Goal: Find specific page/section: Find specific page/section

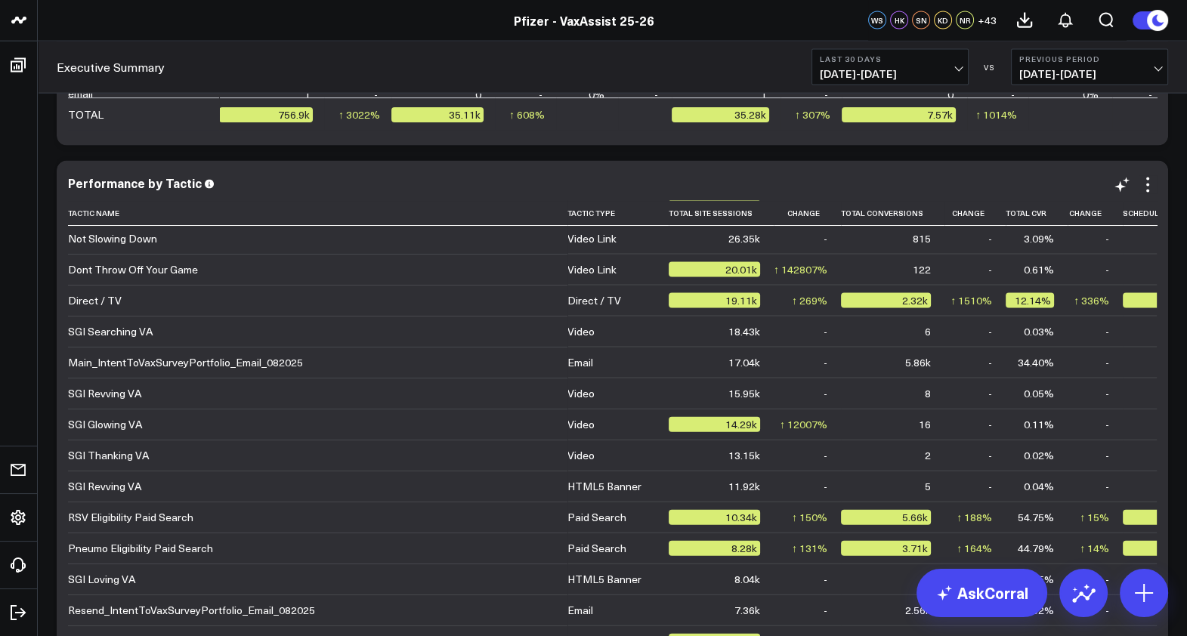
scroll to position [283, 0]
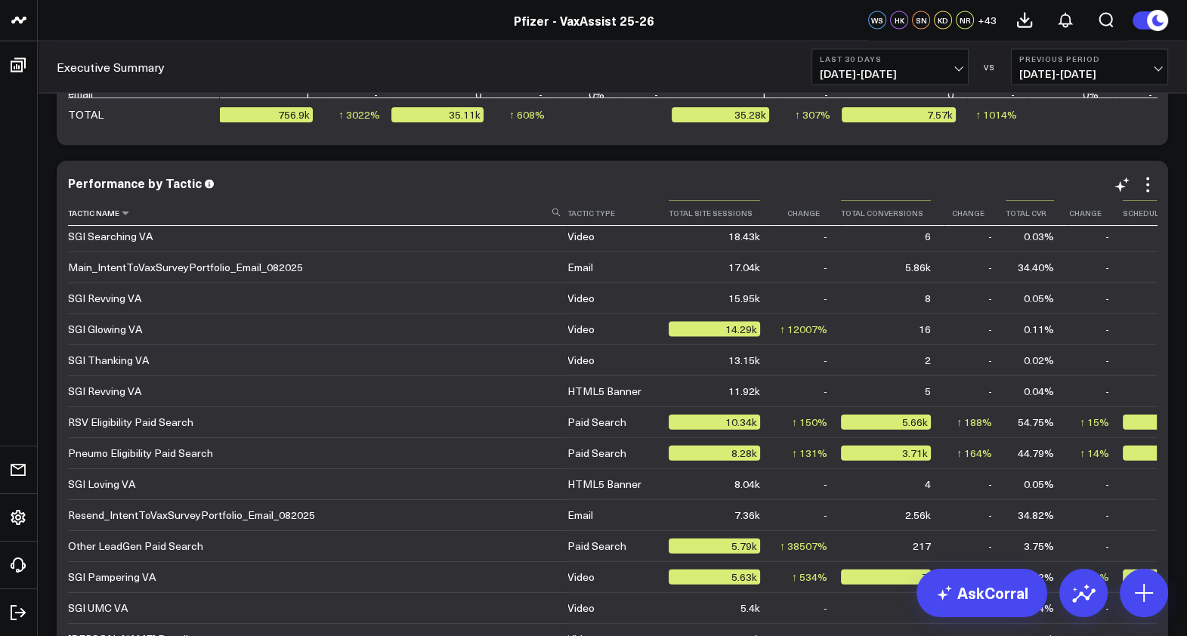
click at [117, 218] on th "Tactic Name" at bounding box center [317, 213] width 499 height 25
click at [125, 218] on icon at bounding box center [125, 212] width 12 height 9
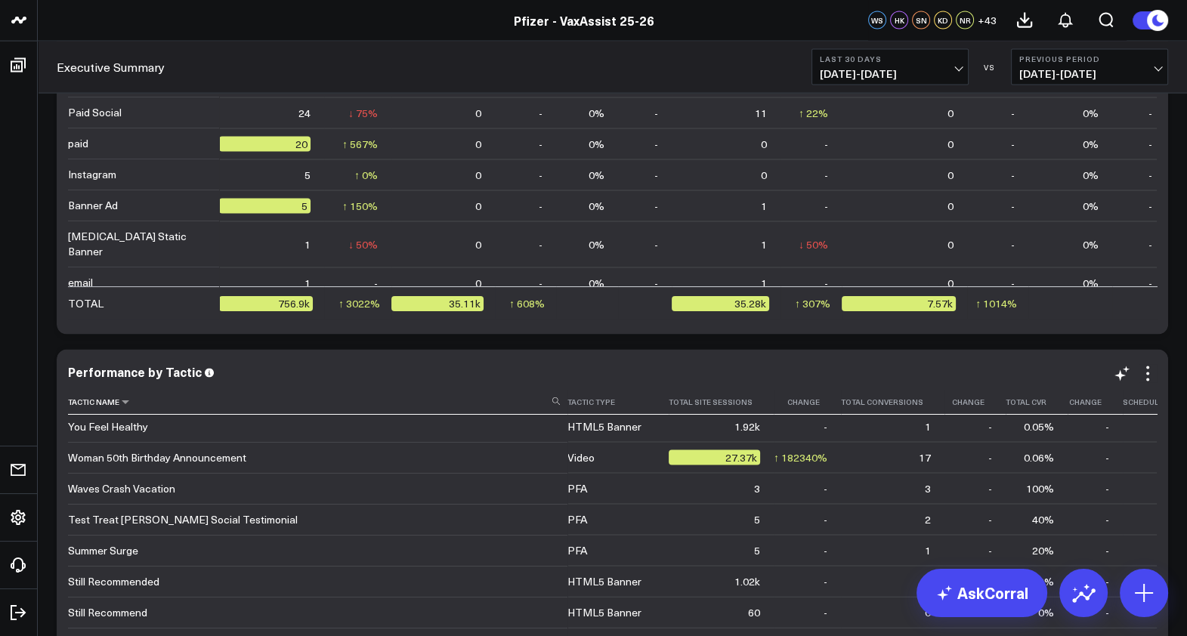
scroll to position [0, 0]
click at [552, 403] on use at bounding box center [556, 401] width 8 height 8
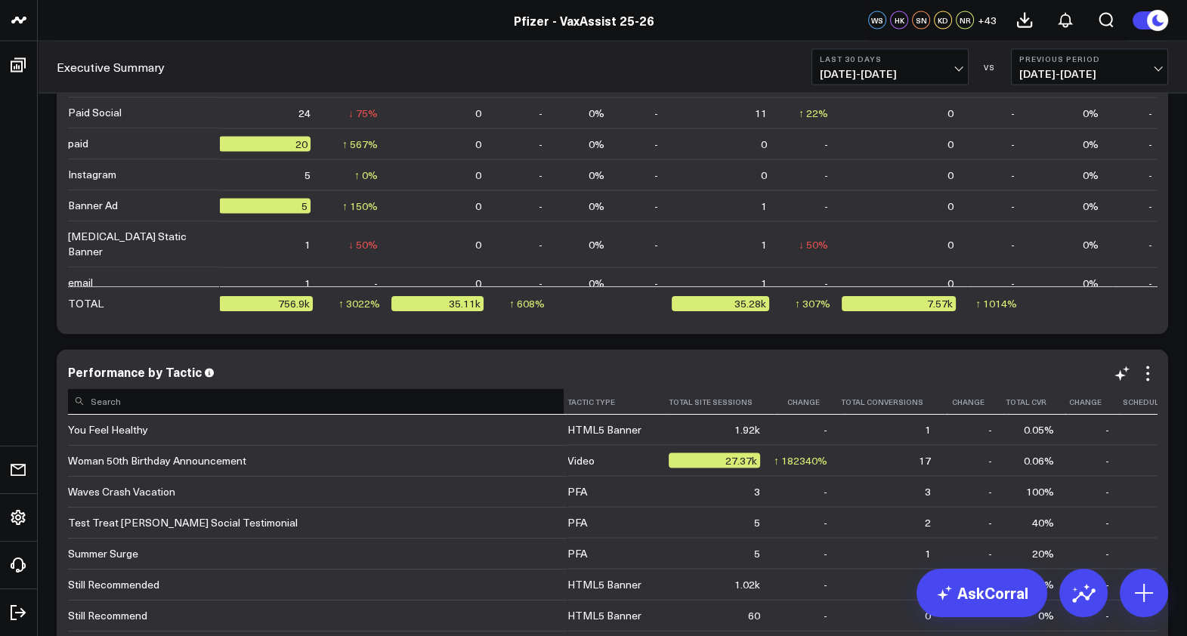
click at [533, 401] on input at bounding box center [315, 400] width 495 height 26
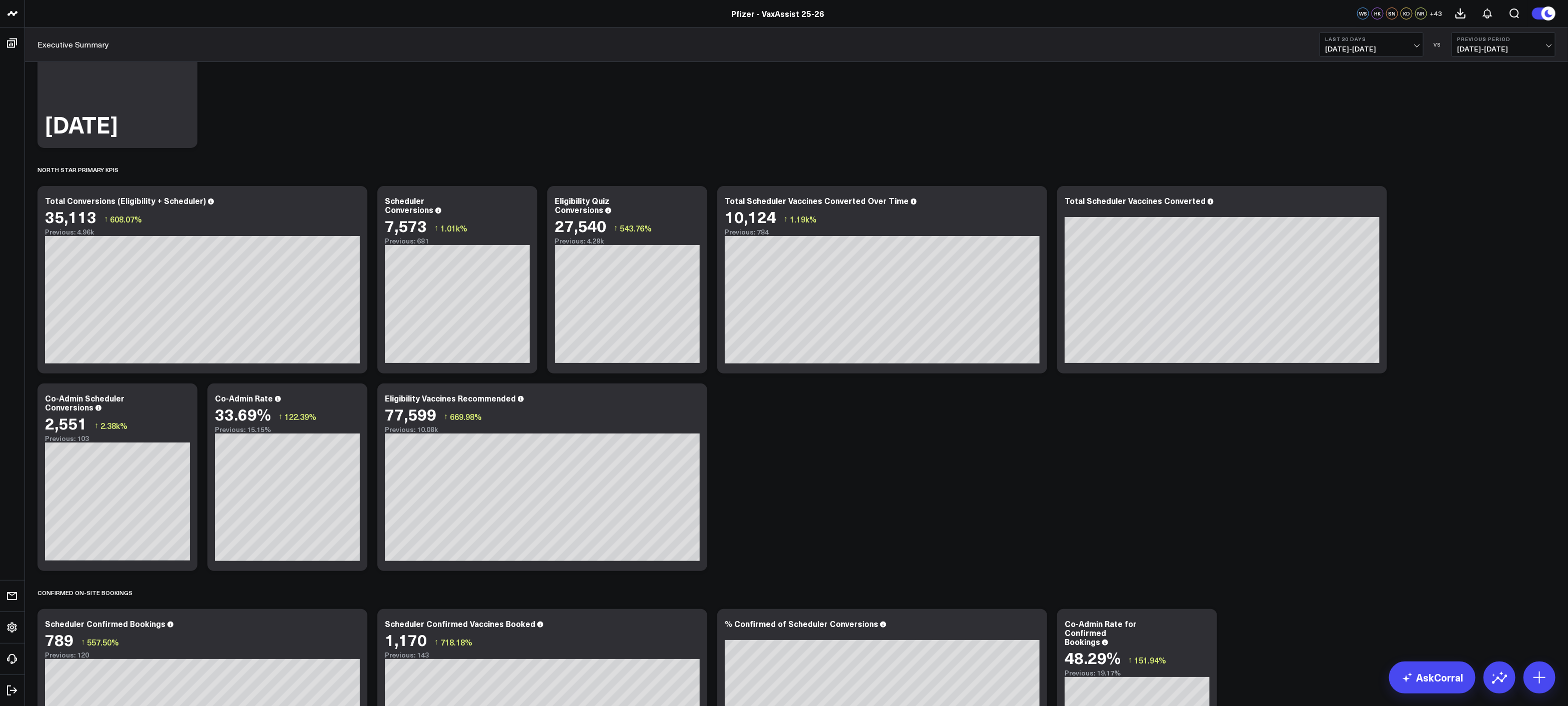
scroll to position [216, 0]
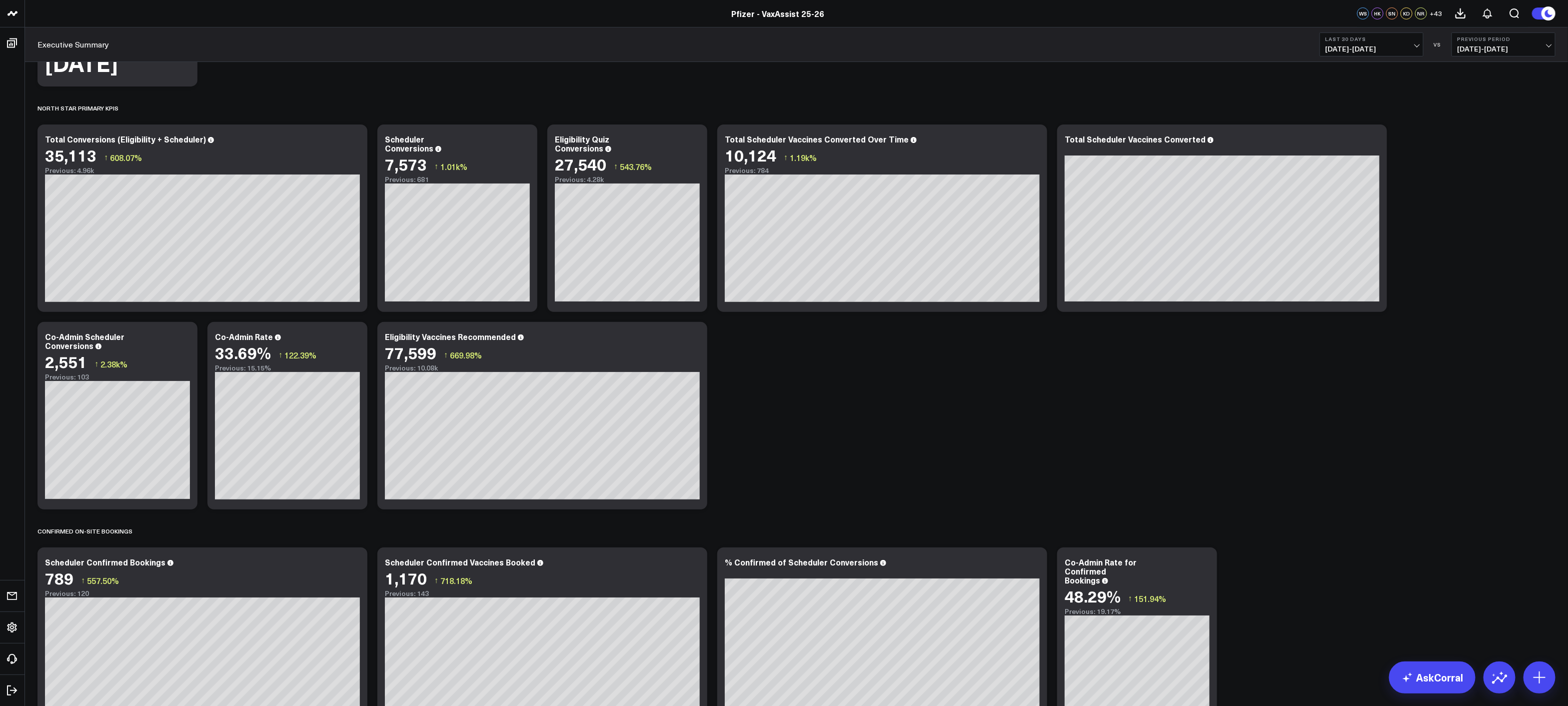
type input "paid search"
click at [785, 34] on button "Last 30 Days [DATE] - [DATE]" at bounding box center [1371, 44] width 104 height 24
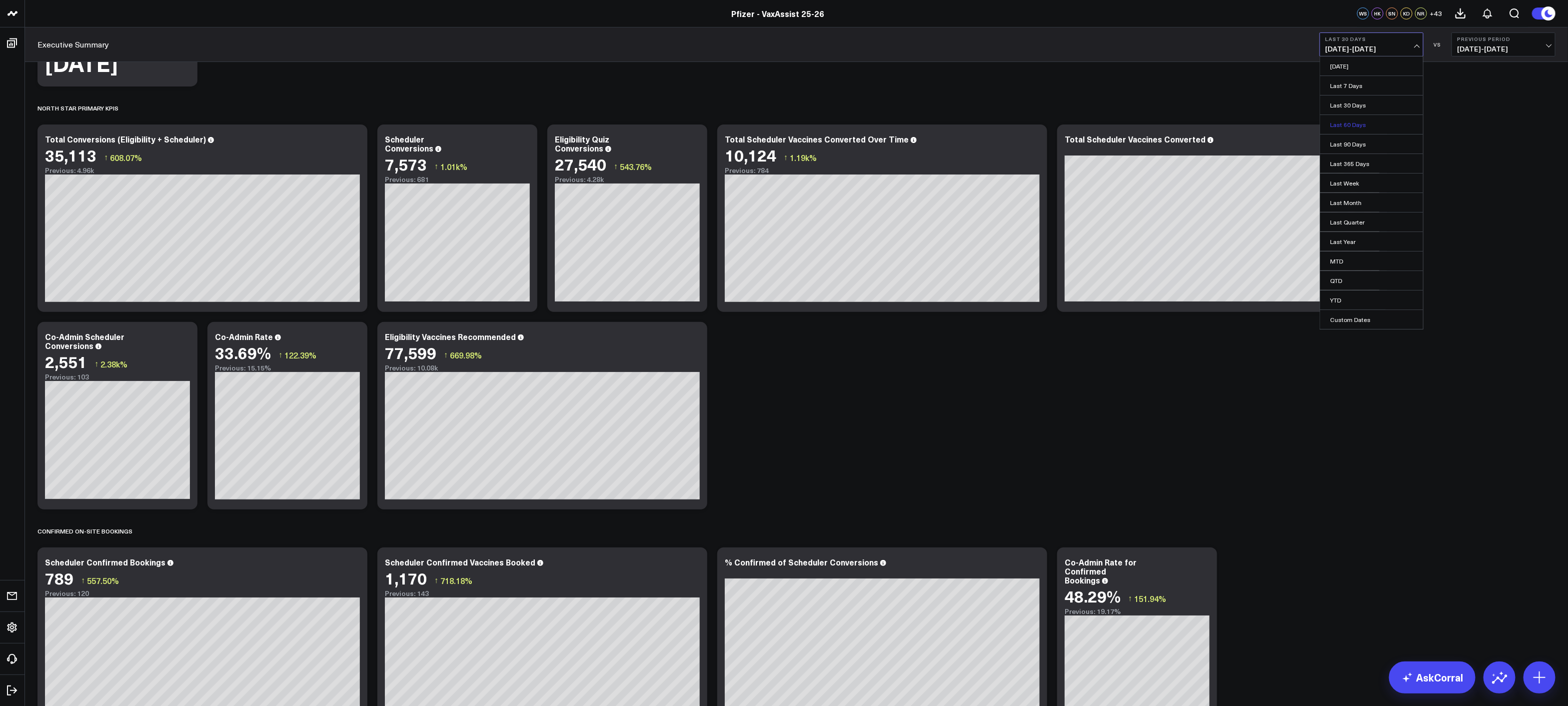
click at [785, 124] on link "Last 60 Days" at bounding box center [1372, 124] width 103 height 19
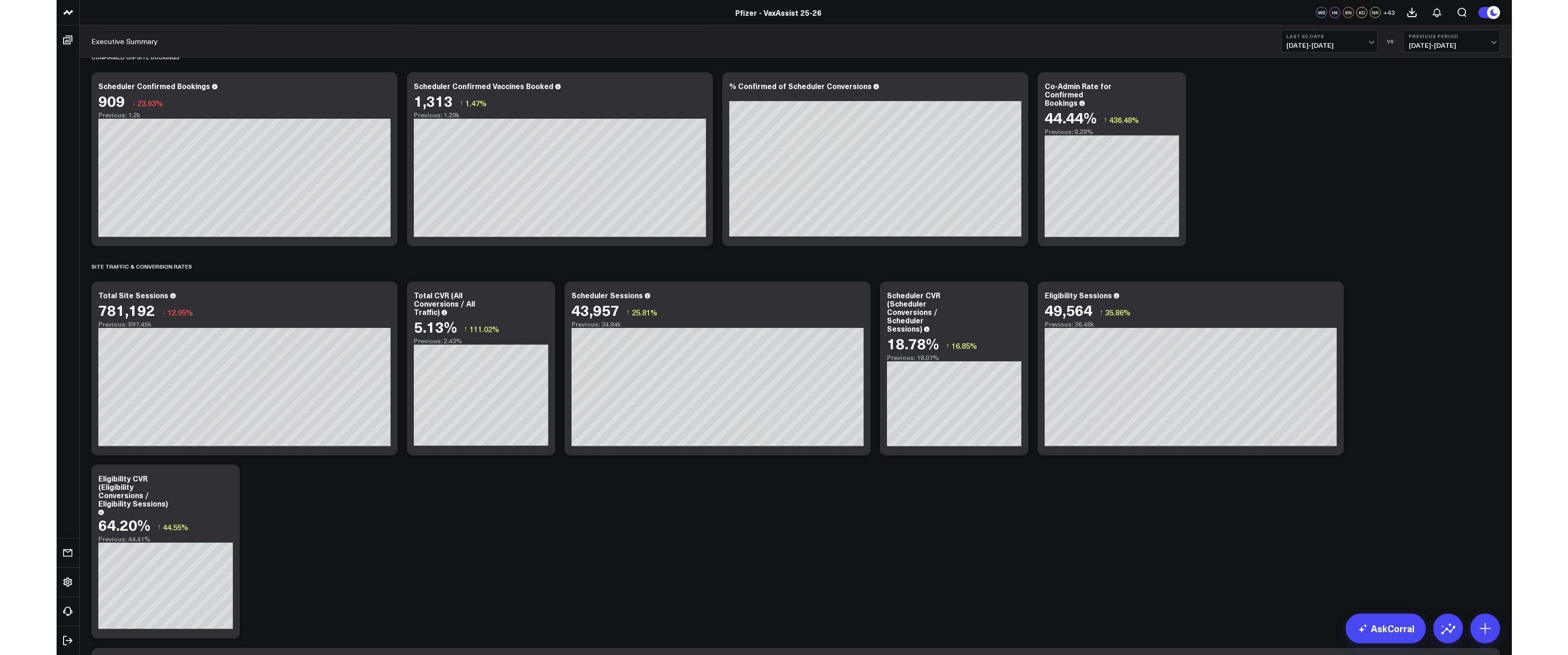
scroll to position [664, 0]
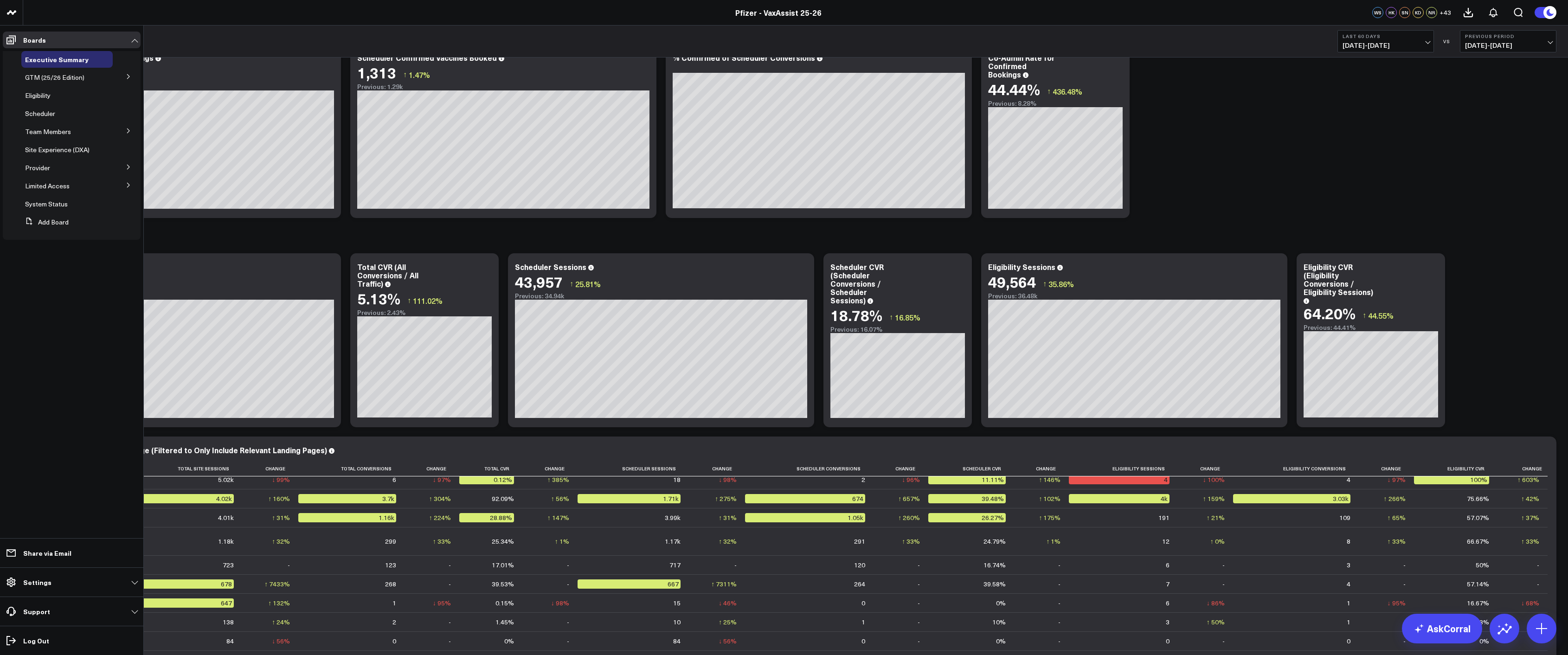
click at [41, 95] on span "Eligibility" at bounding box center [38, 95] width 26 height 9
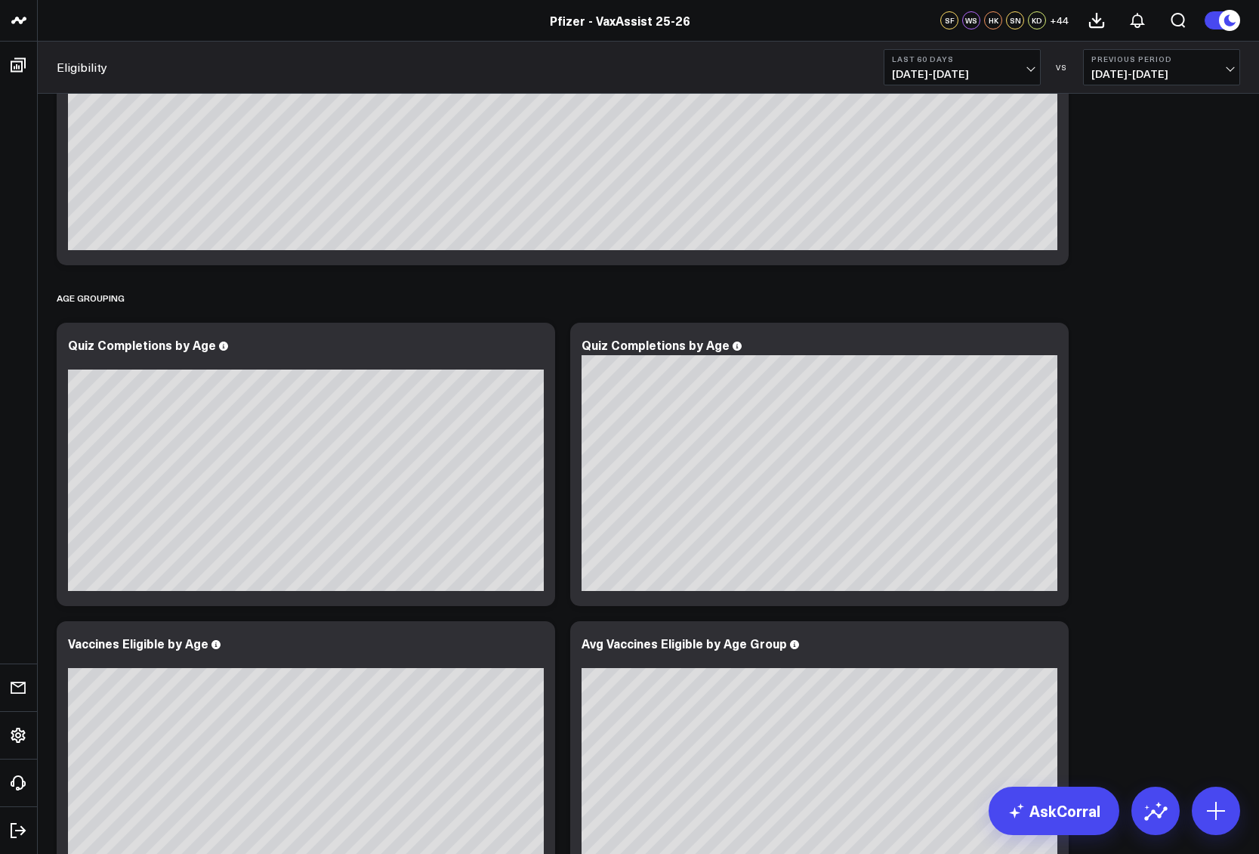
scroll to position [831, 0]
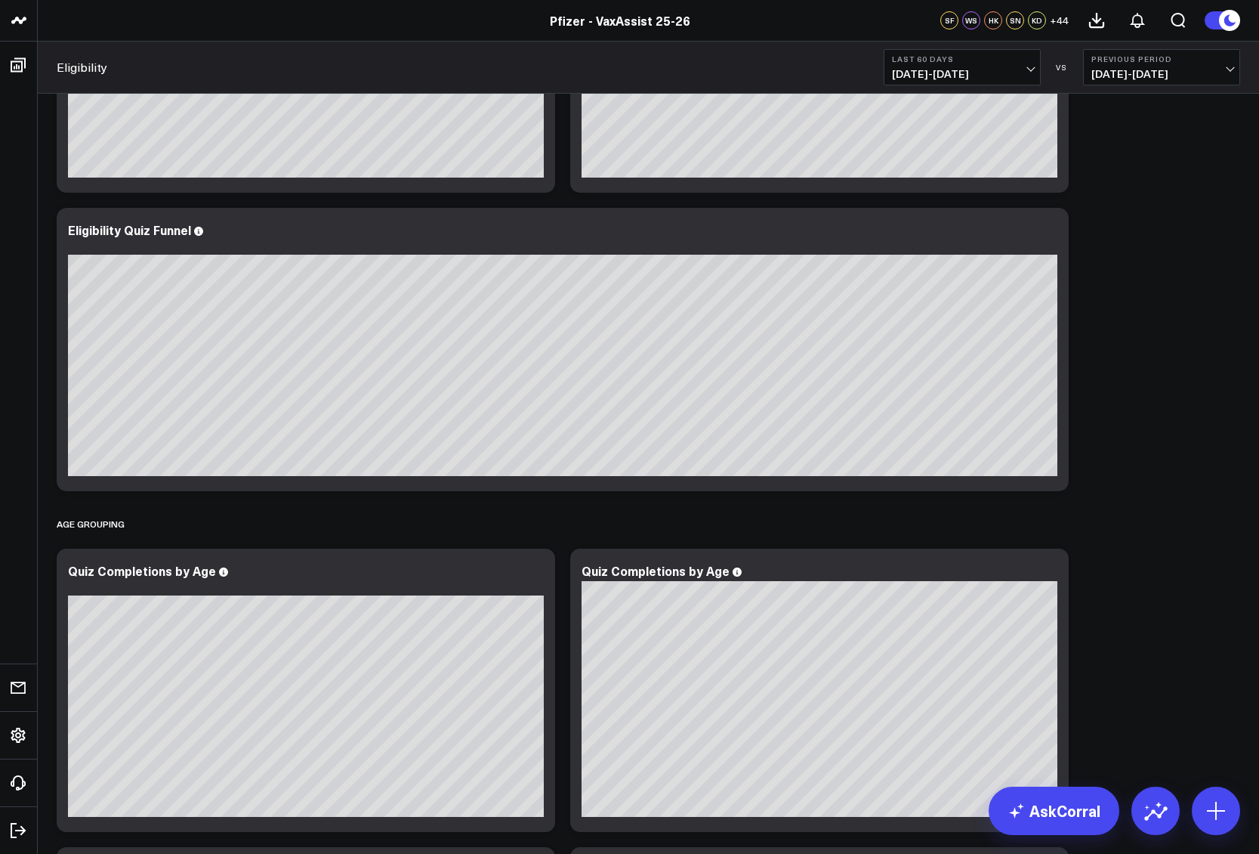
click at [984, 60] on b "Last 60 Days" at bounding box center [962, 58] width 140 height 9
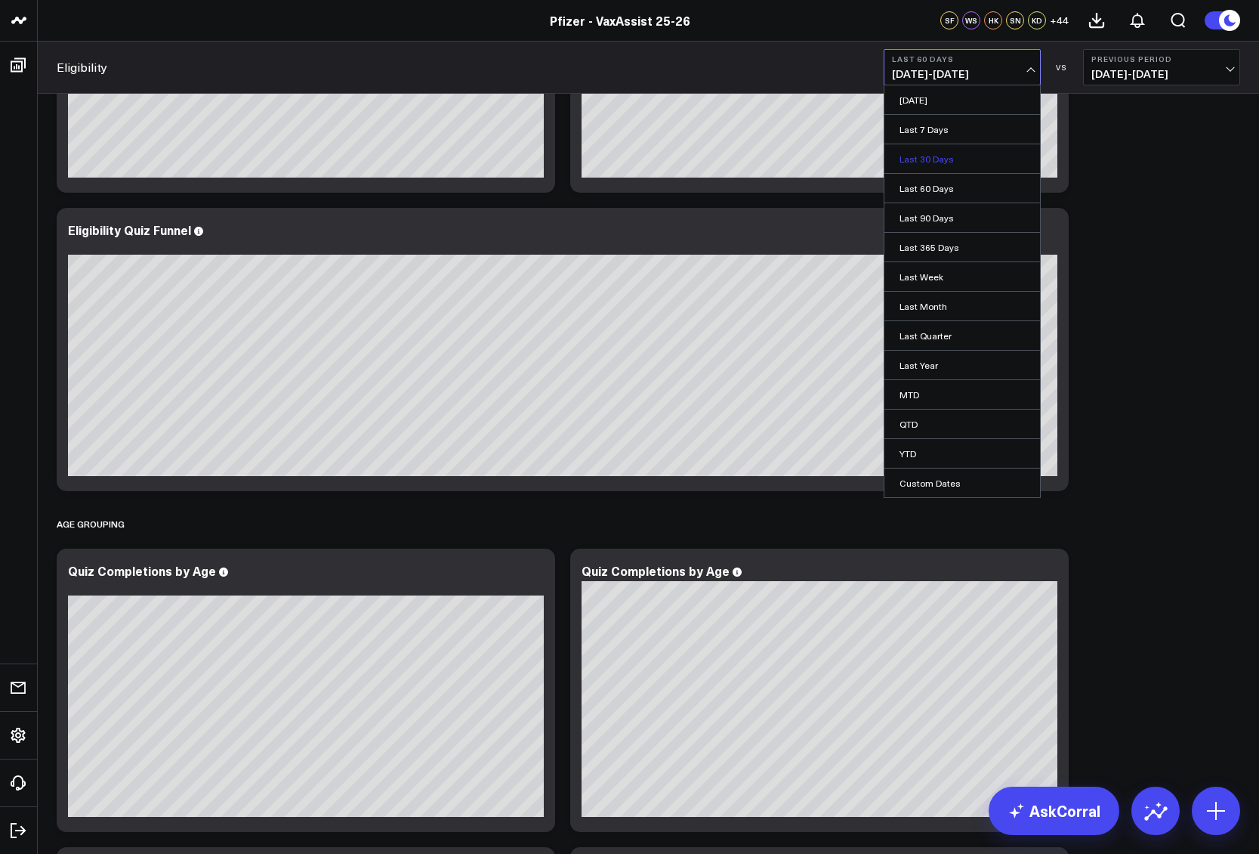
click at [971, 162] on link "Last 30 Days" at bounding box center [962, 158] width 156 height 29
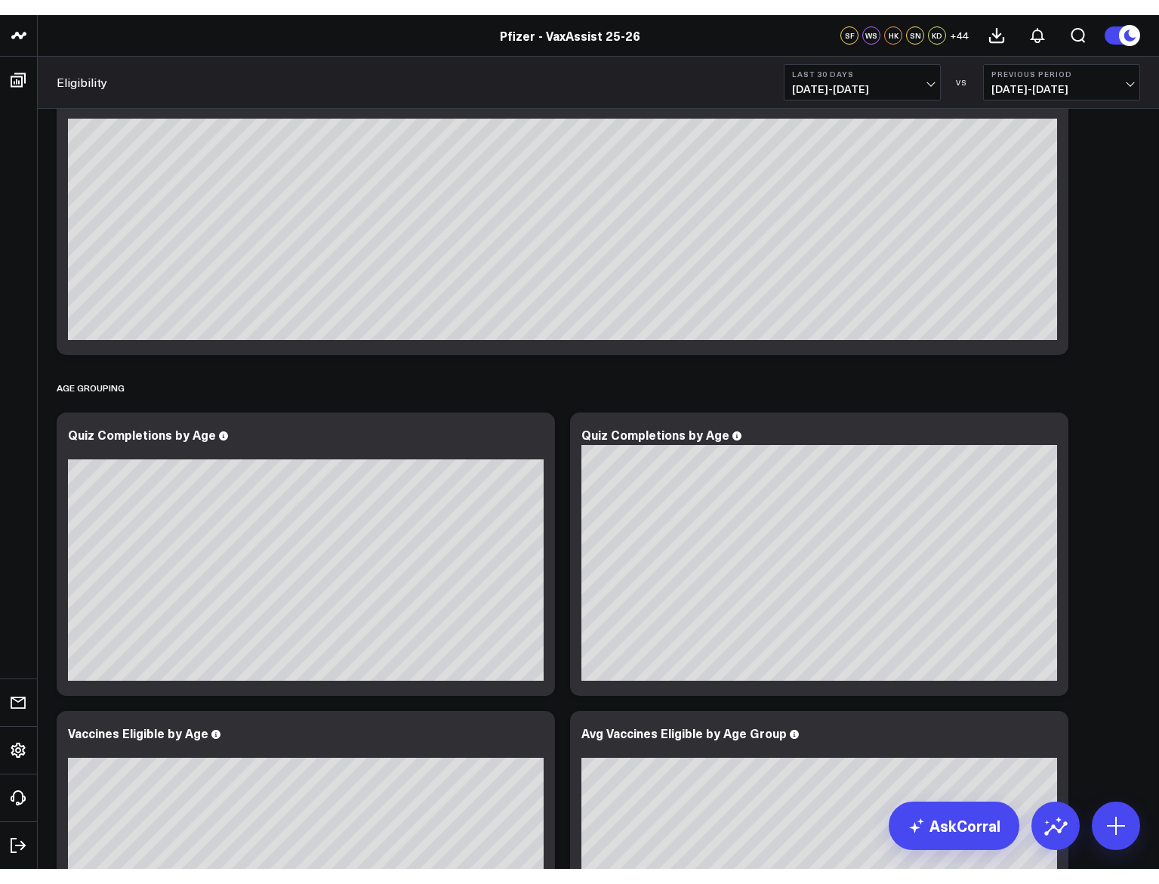
scroll to position [906, 0]
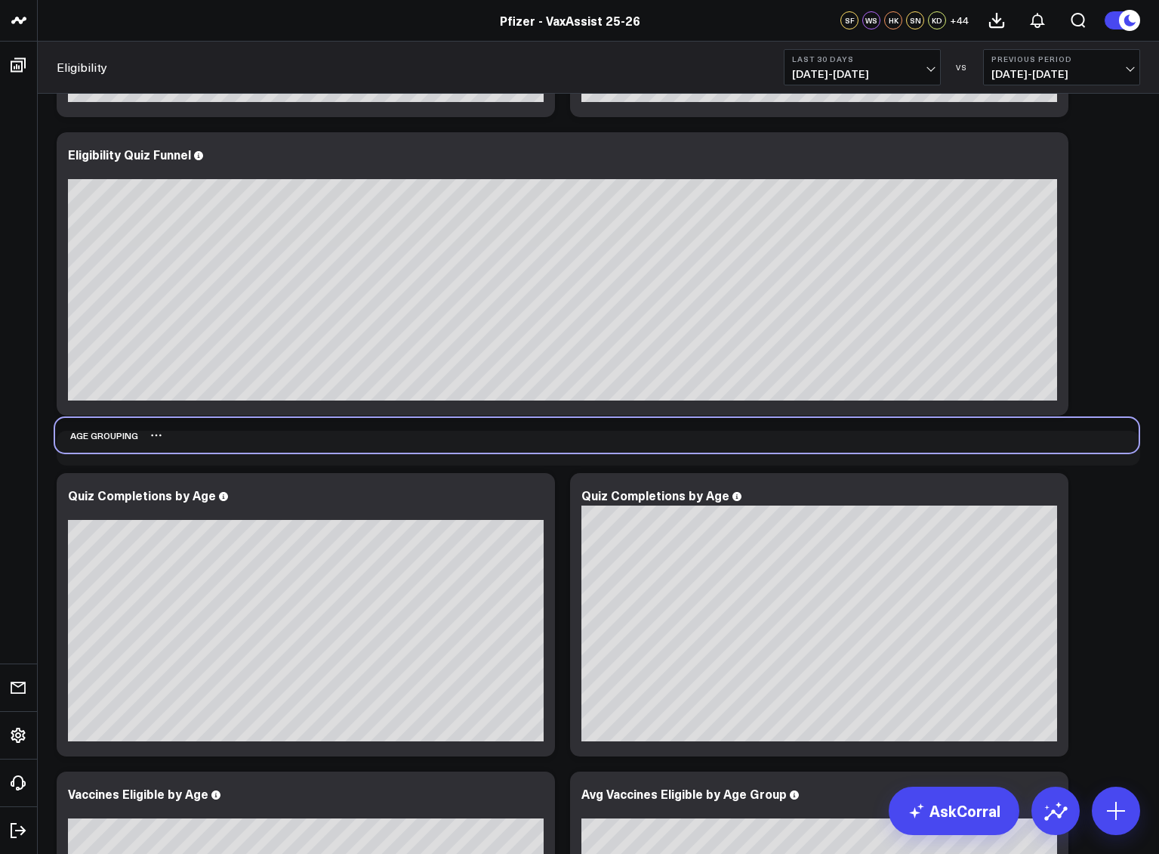
drag, startPoint x: 1079, startPoint y: 451, endPoint x: 1076, endPoint y: 443, distance: 9.1
click at [1076, 443] on div "Age Grouping" at bounding box center [597, 435] width 1084 height 35
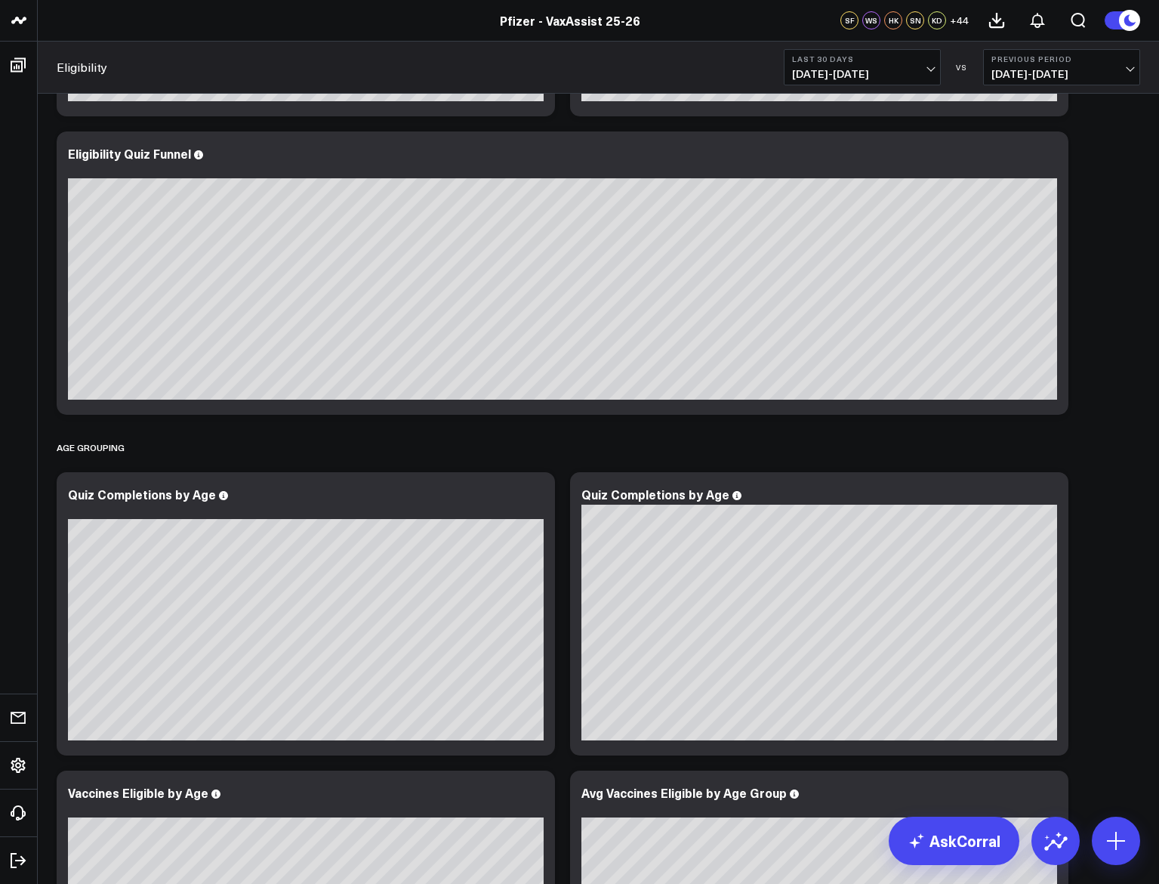
scroll to position [982, 0]
